Goal: Task Accomplishment & Management: Complete application form

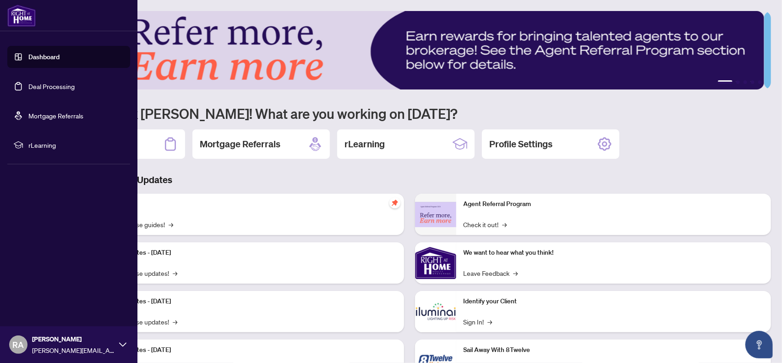
click at [28, 53] on link "Dashboard" at bounding box center [43, 57] width 31 height 8
click at [55, 60] on link "Dashboard" at bounding box center [43, 57] width 31 height 8
click at [52, 60] on link "Dashboard" at bounding box center [43, 57] width 31 height 8
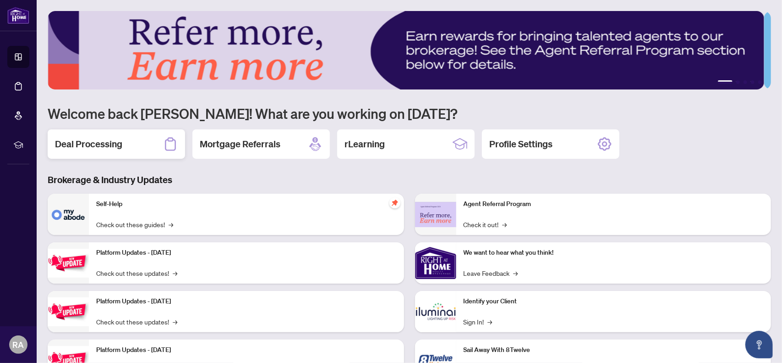
click at [130, 143] on div "Deal Processing" at bounding box center [116, 143] width 137 height 29
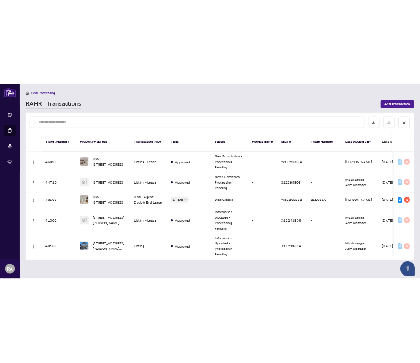
scroll to position [127, 0]
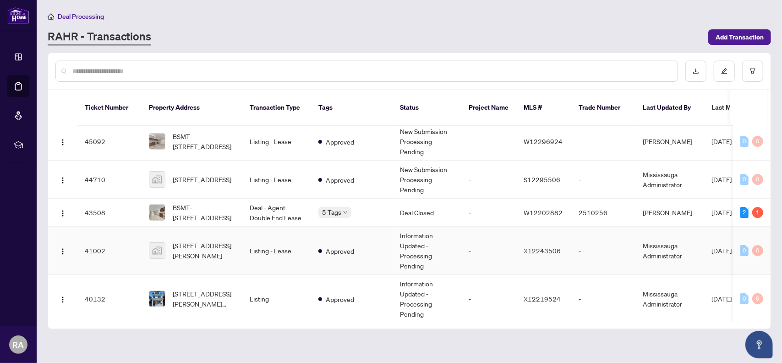
click at [242, 239] on td "[STREET_ADDRESS][PERSON_NAME]" at bounding box center [192, 250] width 101 height 48
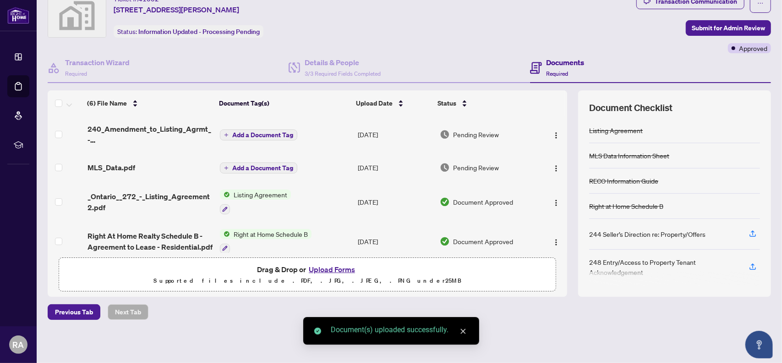
scroll to position [33, 0]
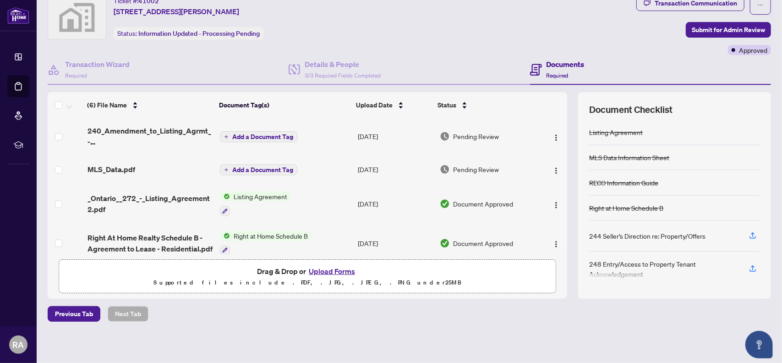
click at [245, 139] on button "Add a Document Tag" at bounding box center [258, 136] width 77 height 11
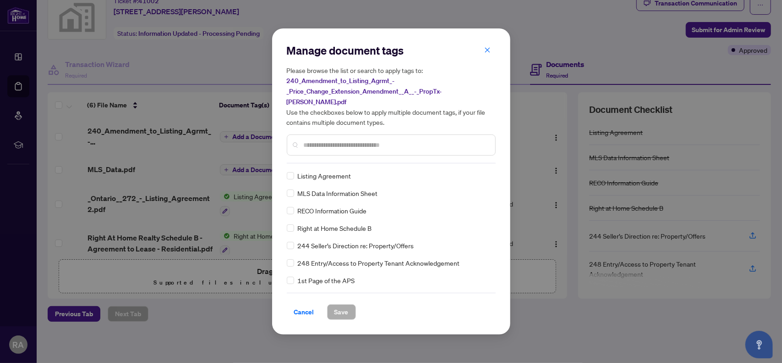
click at [353, 142] on input "text" at bounding box center [396, 145] width 184 height 10
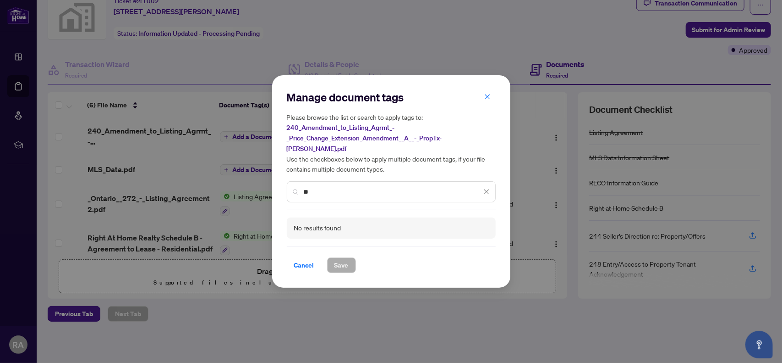
type input "*"
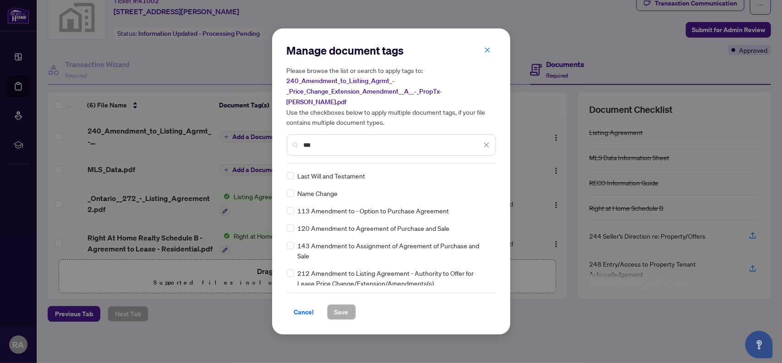
type input "***"
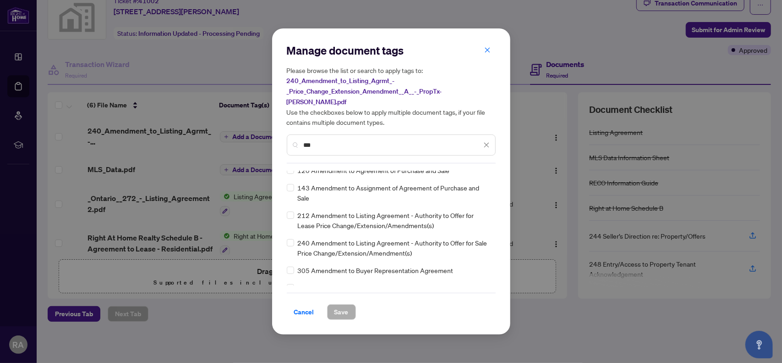
scroll to position [0, 0]
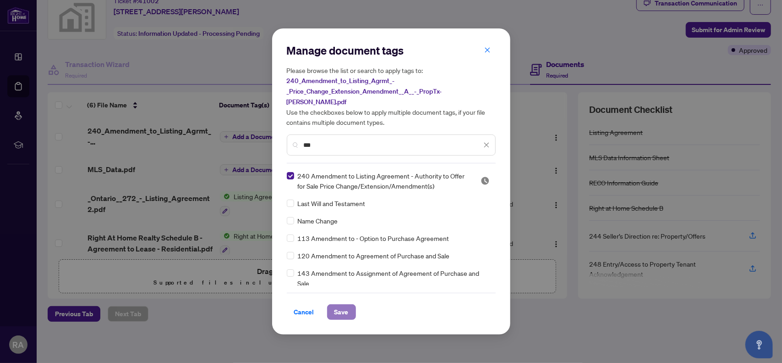
click at [337, 307] on span "Save" at bounding box center [342, 311] width 14 height 15
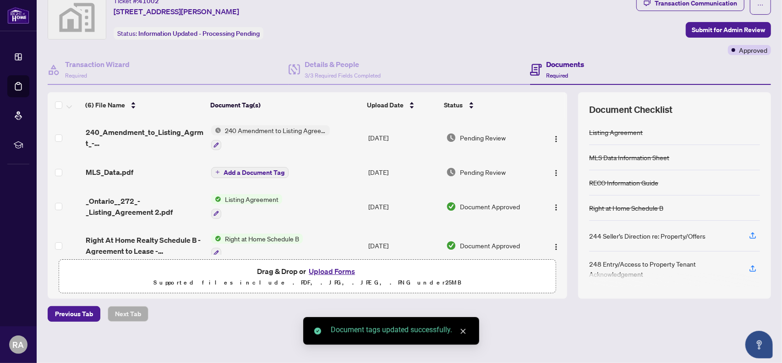
click at [247, 174] on span "Add a Document Tag" at bounding box center [254, 172] width 61 height 6
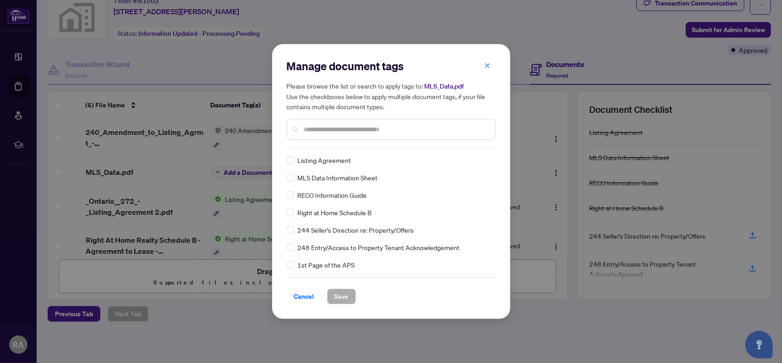
click at [316, 147] on div "Manage document tags Please browse the list or search to apply tags to: MLS_Dat…" at bounding box center [391, 103] width 209 height 89
click at [329, 127] on input "text" at bounding box center [396, 129] width 184 height 10
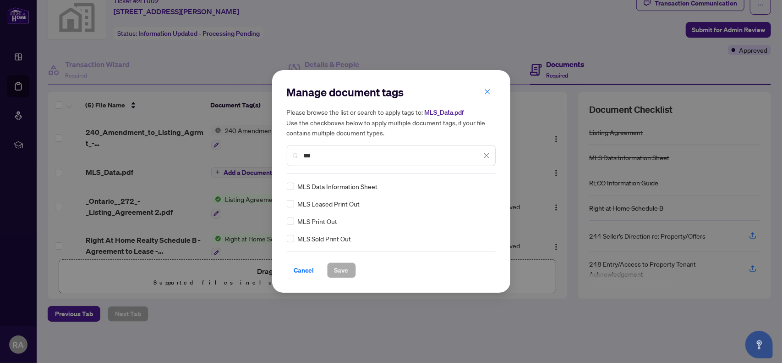
type input "***"
click at [336, 272] on span "Save" at bounding box center [342, 270] width 14 height 15
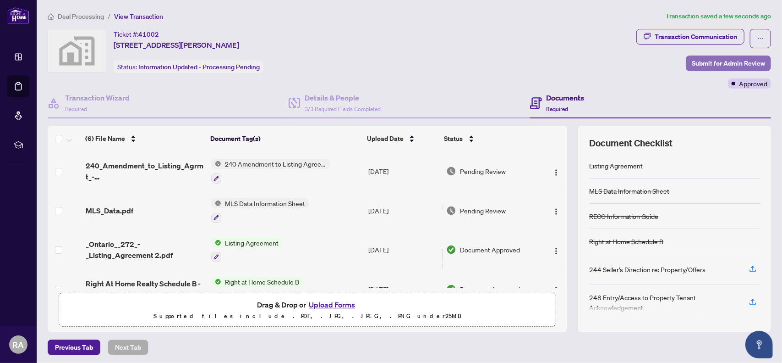
click at [726, 65] on span "Submit for Admin Review" at bounding box center [728, 63] width 73 height 15
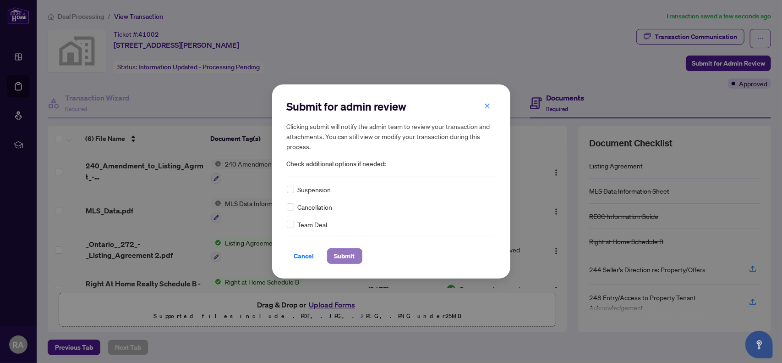
click at [350, 253] on span "Submit" at bounding box center [345, 255] width 21 height 15
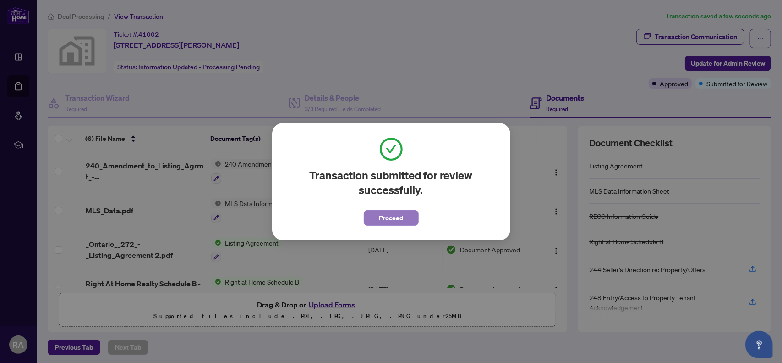
click at [398, 219] on span "Proceed" at bounding box center [391, 217] width 24 height 15
